Goal: Task Accomplishment & Management: Manage account settings

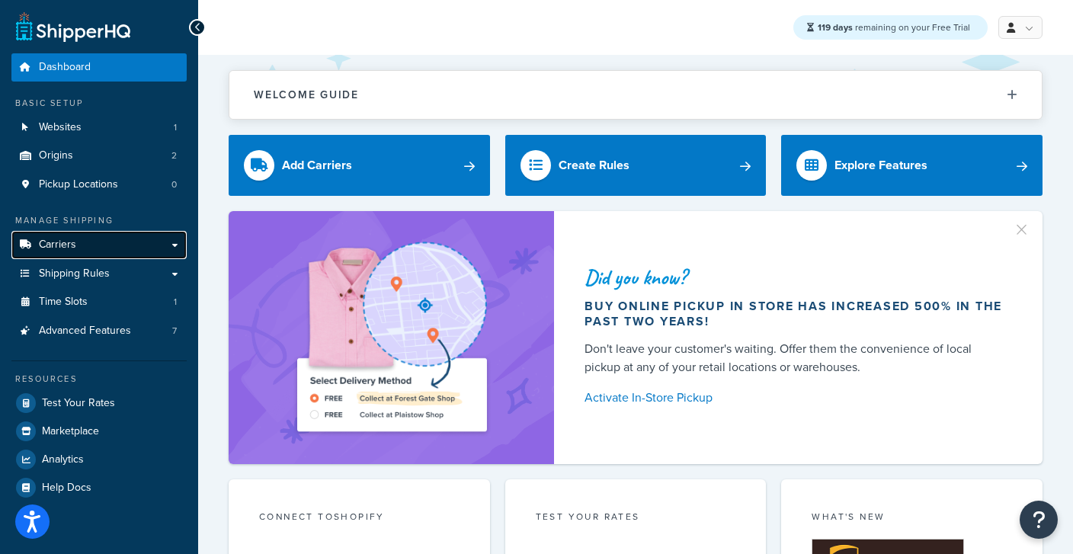
click at [76, 251] on link "Carriers" at bounding box center [98, 245] width 175 height 28
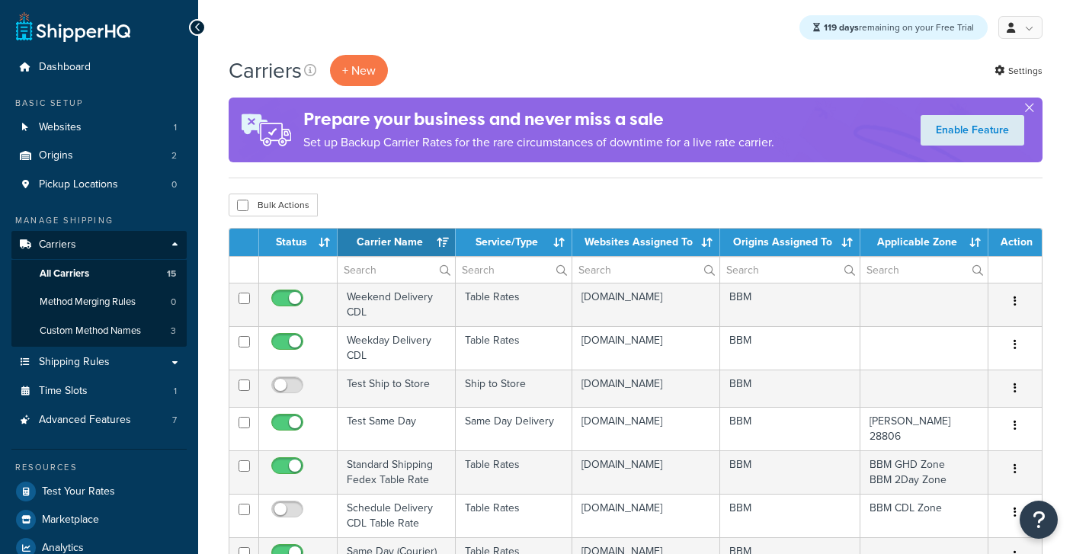
select select "15"
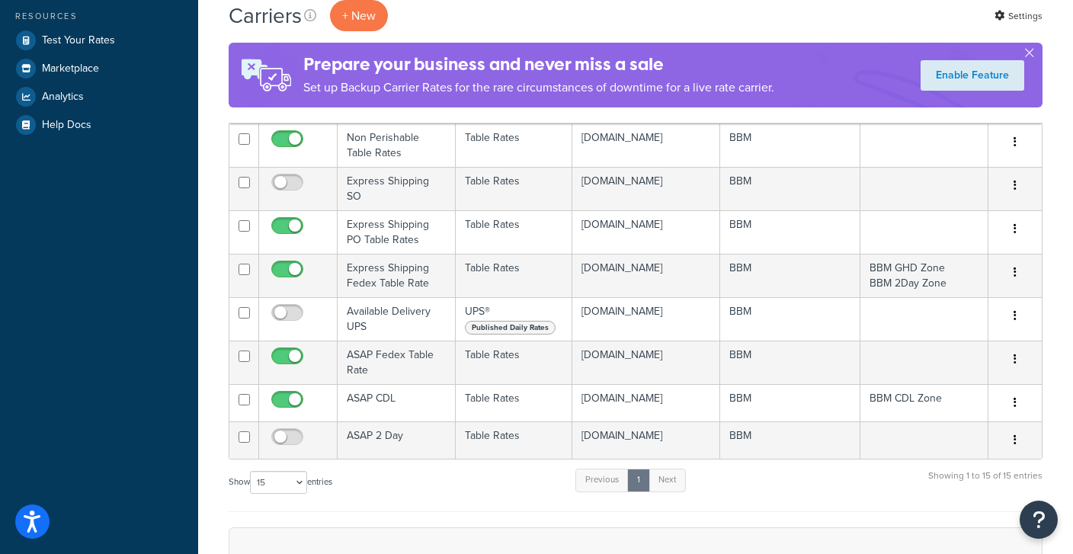
scroll to position [454, 0]
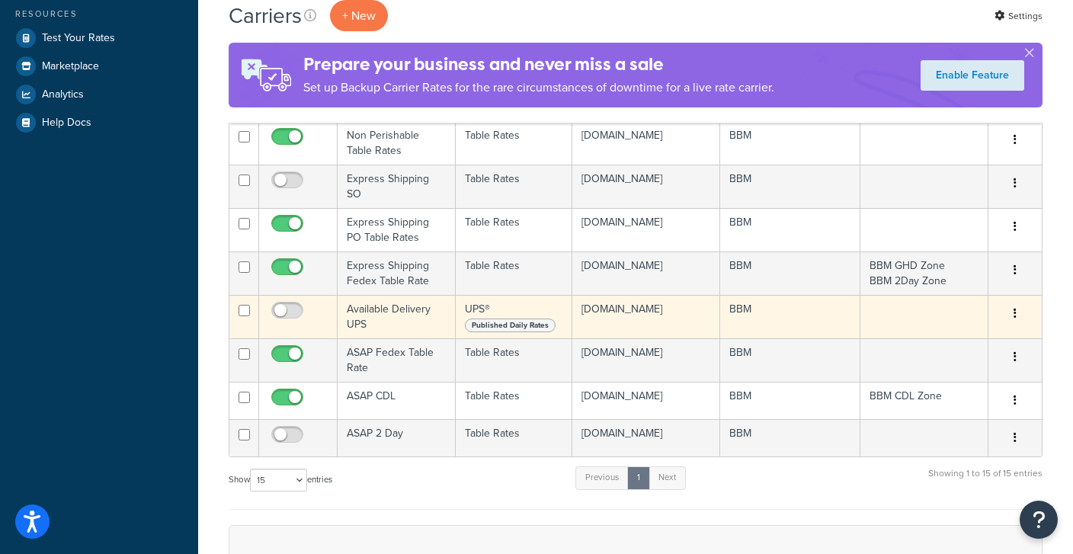
click at [407, 323] on td "Available Delivery UPS" at bounding box center [397, 316] width 118 height 43
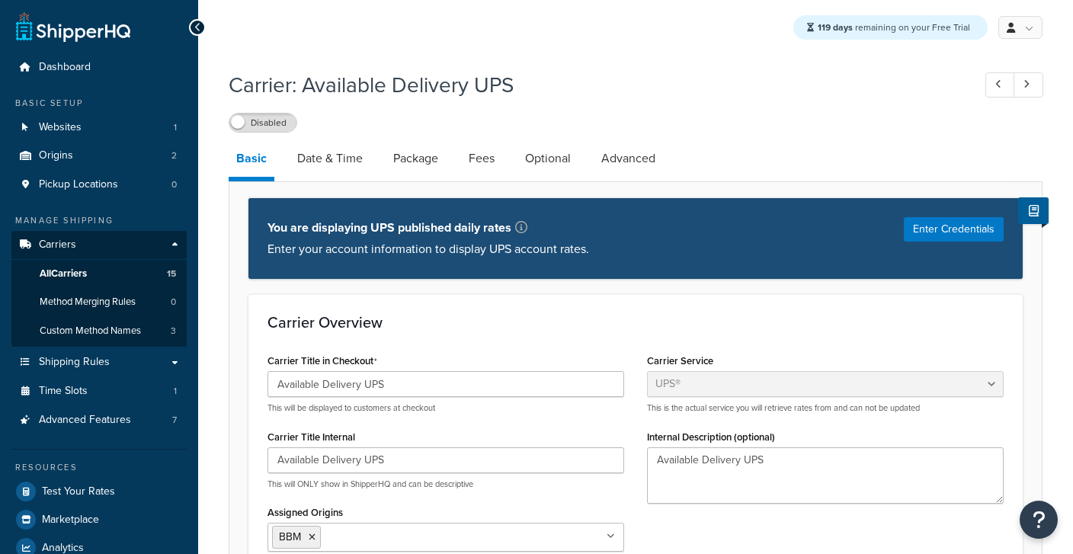
select select "ups"
click at [622, 147] on link "Advanced" at bounding box center [628, 158] width 69 height 37
select select "false"
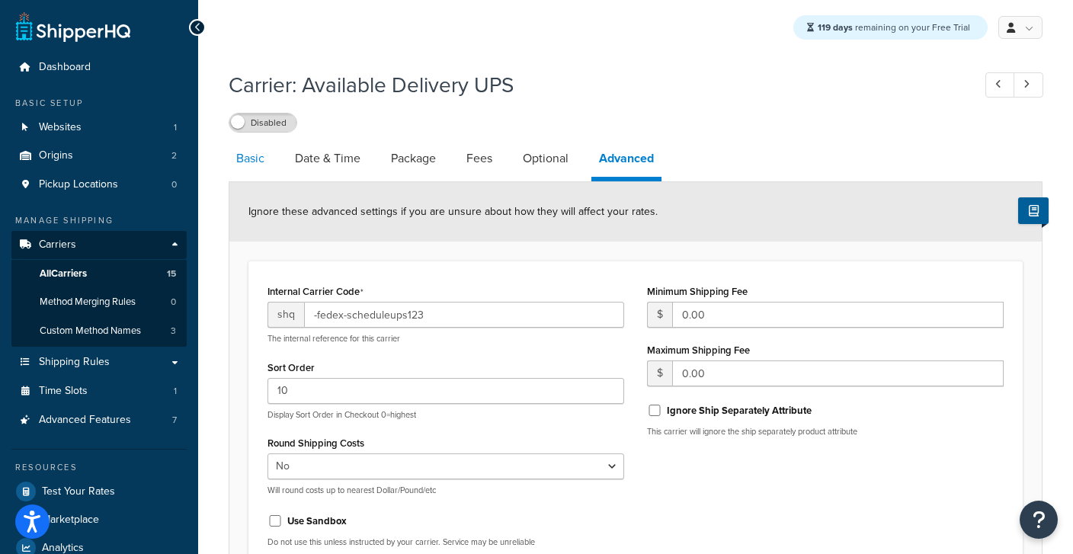
click at [264, 161] on link "Basic" at bounding box center [250, 158] width 43 height 37
select select "ups"
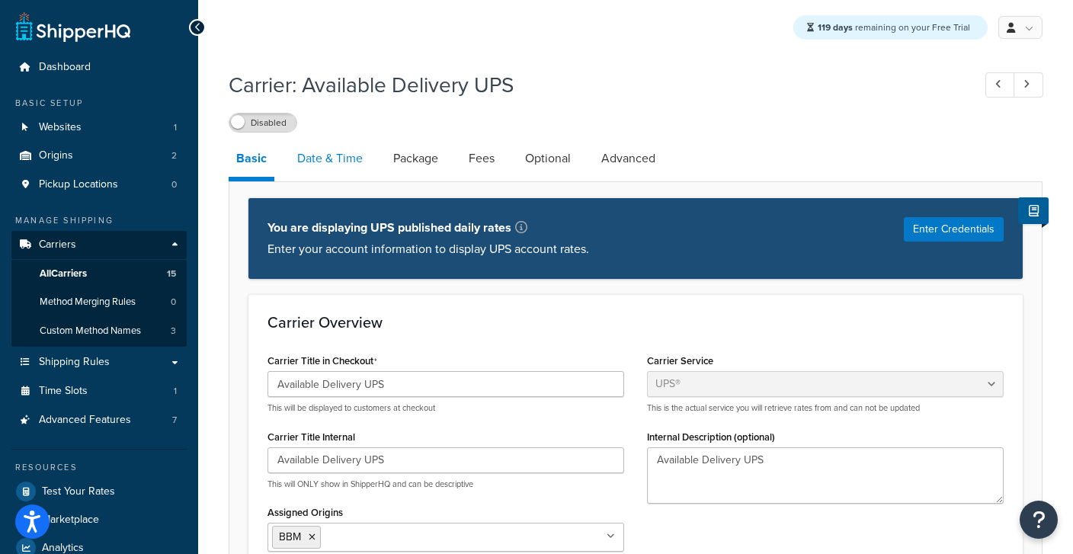
click at [324, 159] on link "Date & Time" at bounding box center [330, 158] width 81 height 37
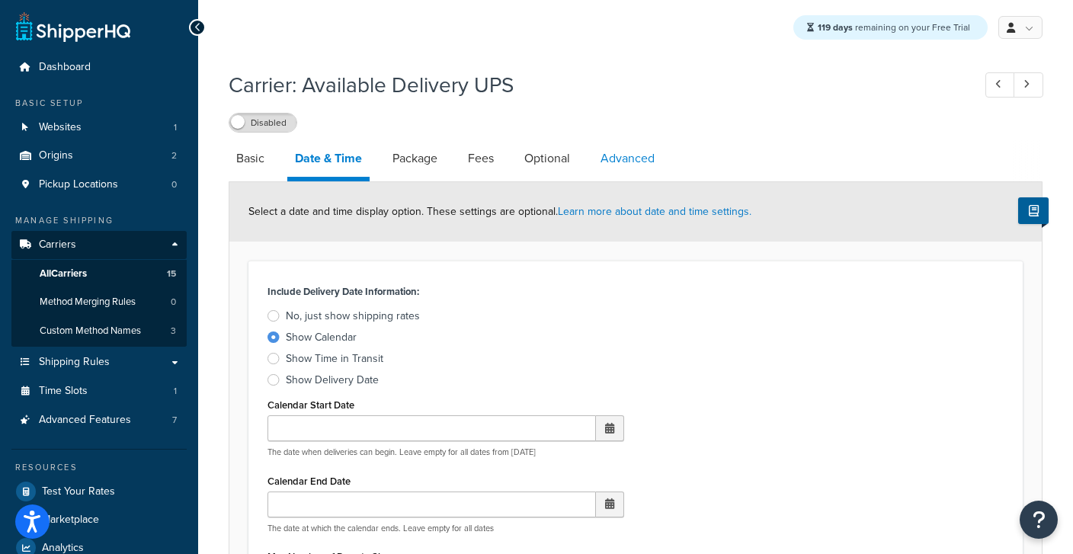
click at [639, 151] on link "Advanced" at bounding box center [627, 158] width 69 height 37
select select "false"
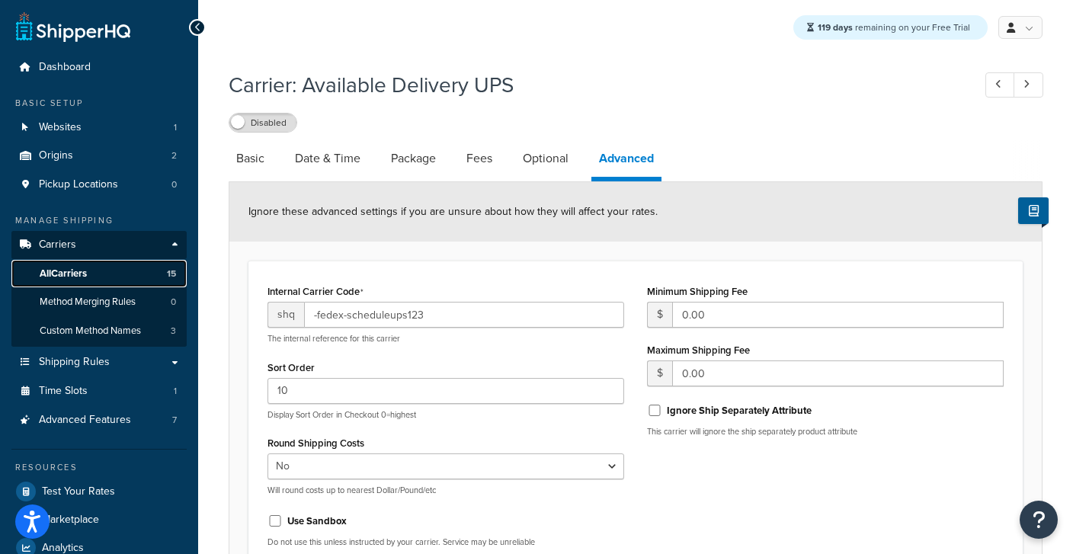
click at [69, 280] on span "All Carriers" at bounding box center [63, 274] width 47 height 13
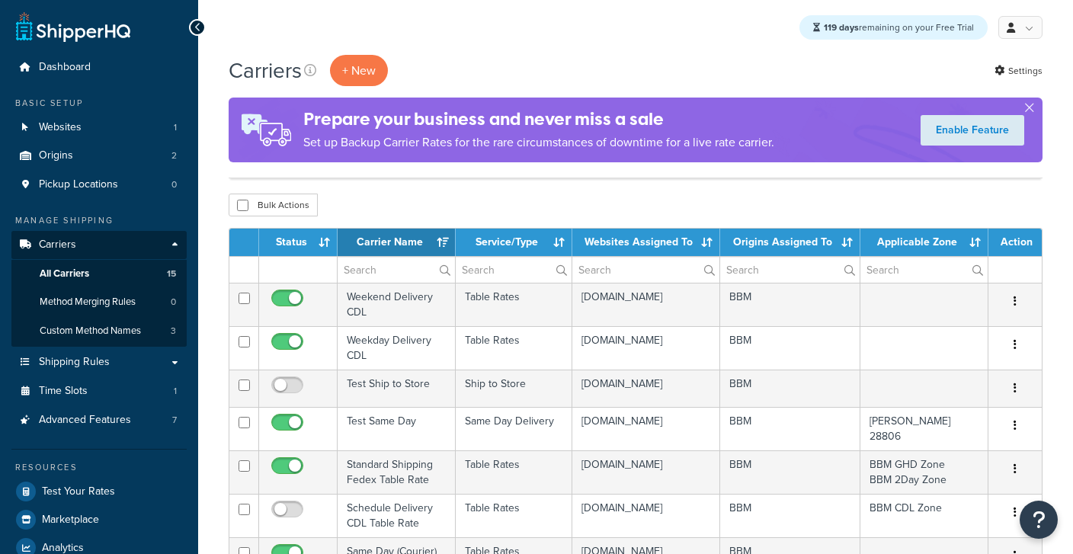
select select "15"
